Goal: Communication & Community: Answer question/provide support

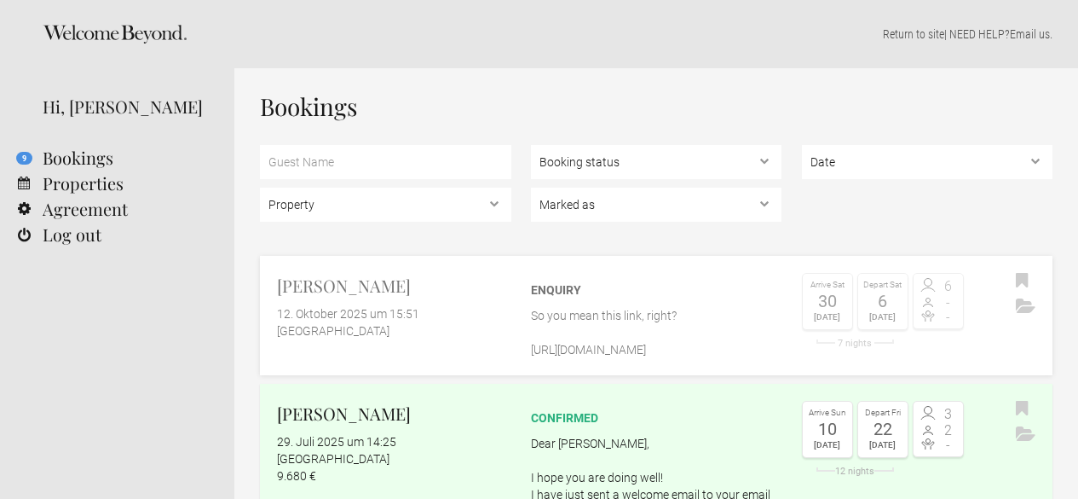
click at [586, 303] on div "Enquiry So you mean this link, right? [URL][DOMAIN_NAME]" at bounding box center [656, 315] width 251 height 85
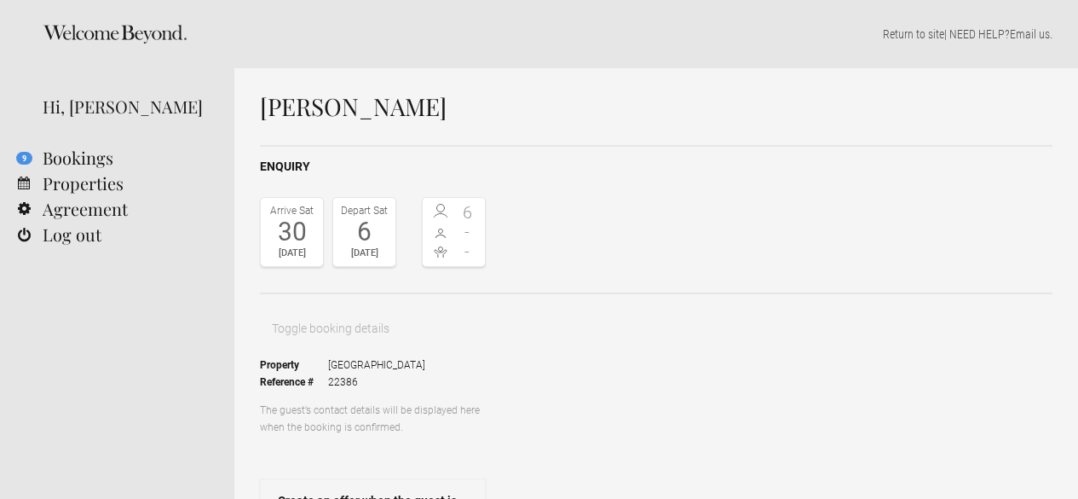
drag, startPoint x: 878, startPoint y: 273, endPoint x: 550, endPoint y: 207, distance: 334.7
paste textarea "hope you’re doing well! Just wanted to check if the link I sent was what you ne…"
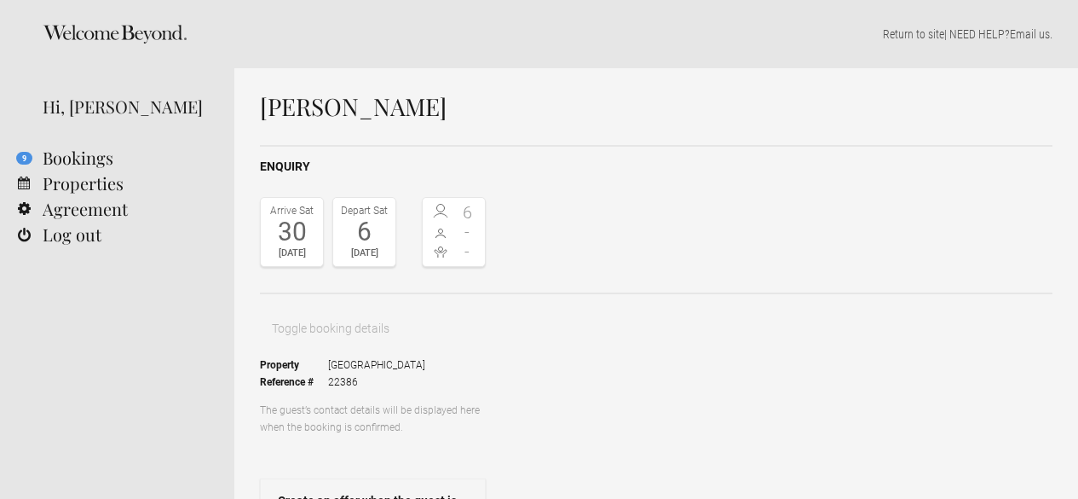
type textarea "Good morning Gary, hope you’re doing well! Just wanted to check if the link I s…"
